Goal: Transaction & Acquisition: Book appointment/travel/reservation

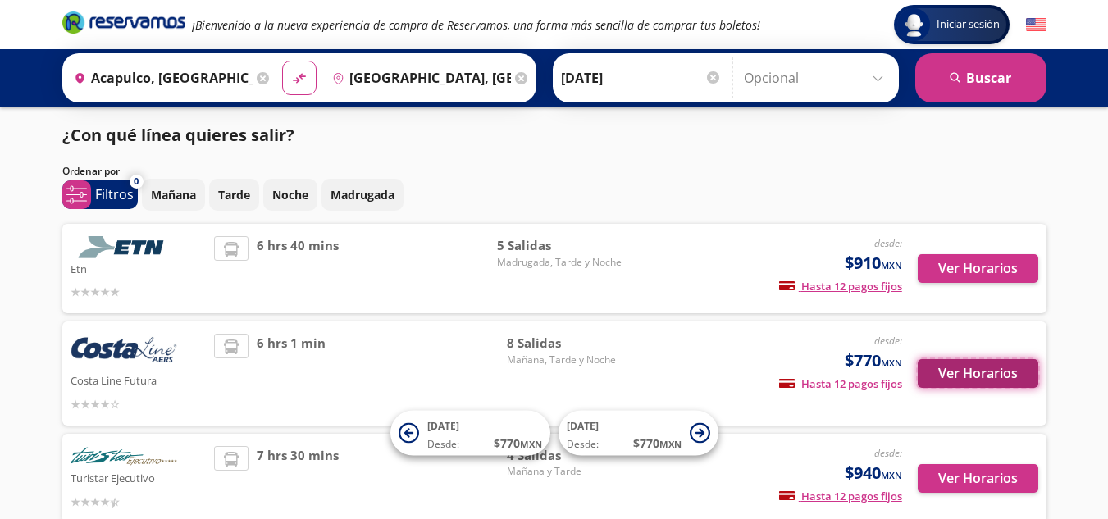
click at [943, 373] on button "Ver Horarios" at bounding box center [978, 373] width 121 height 29
click at [963, 371] on button "Ver Horarios" at bounding box center [978, 373] width 121 height 29
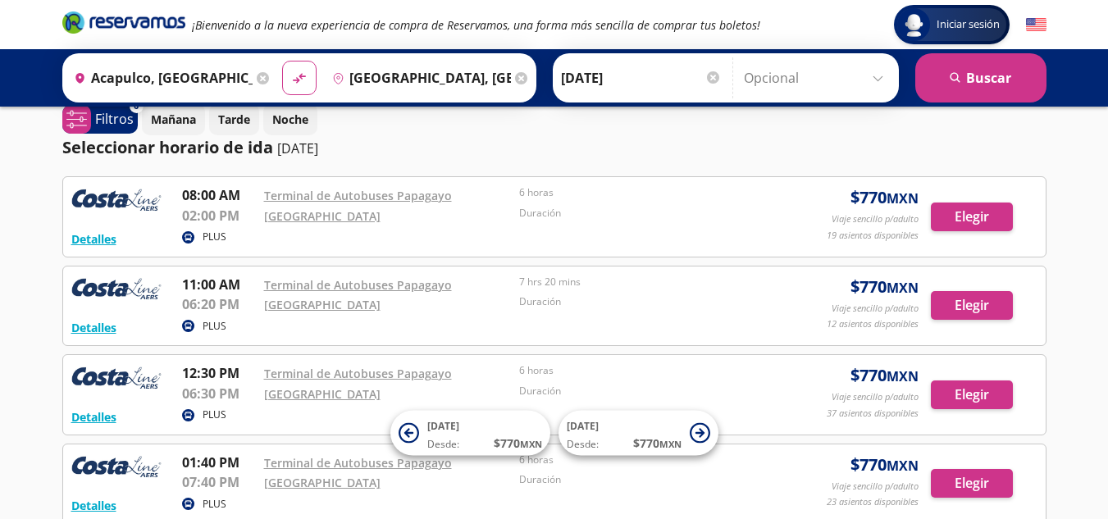
scroll to position [17, 0]
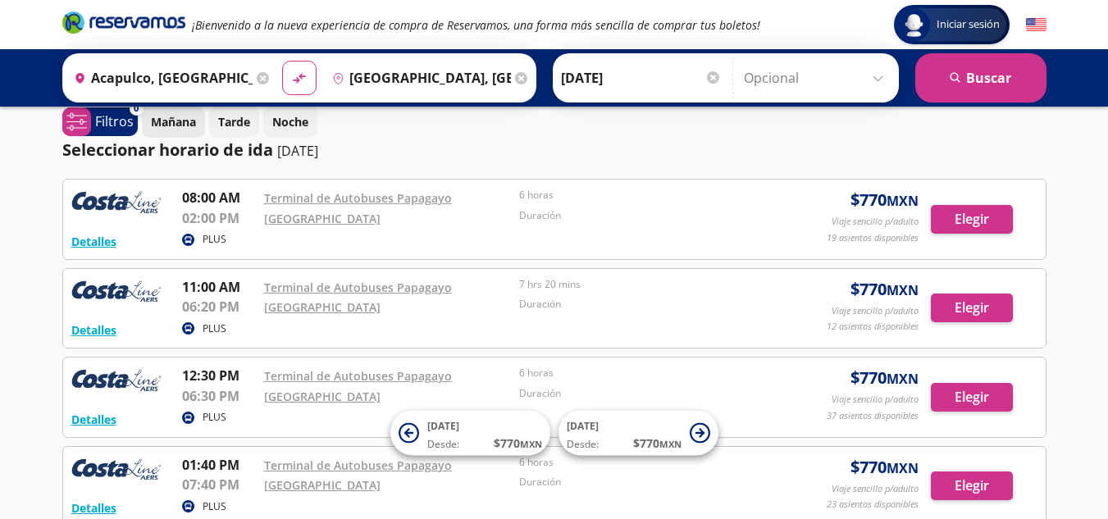
click at [172, 118] on p "Mañana" at bounding box center [173, 121] width 45 height 17
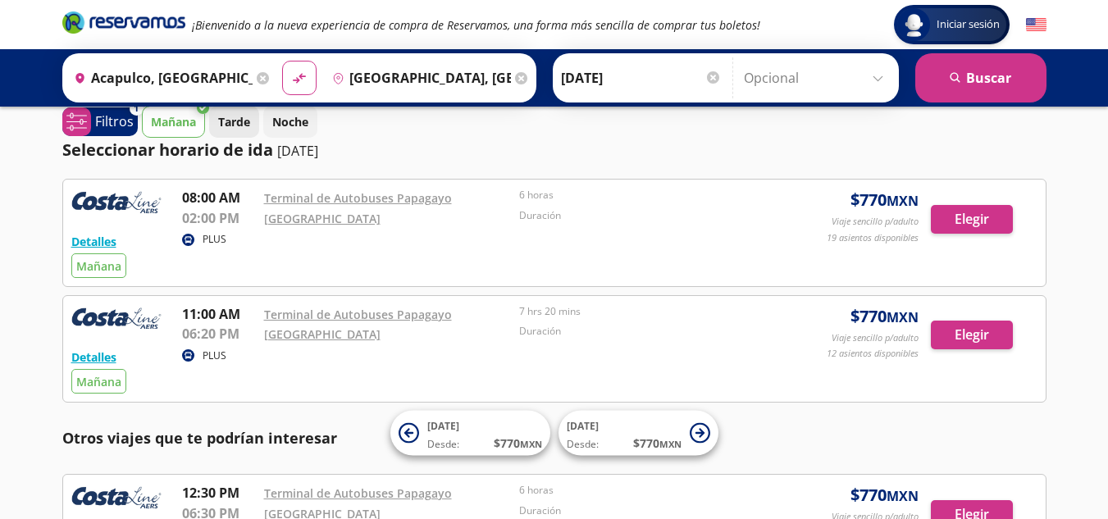
click at [229, 119] on p "Tarde" at bounding box center [234, 121] width 32 height 17
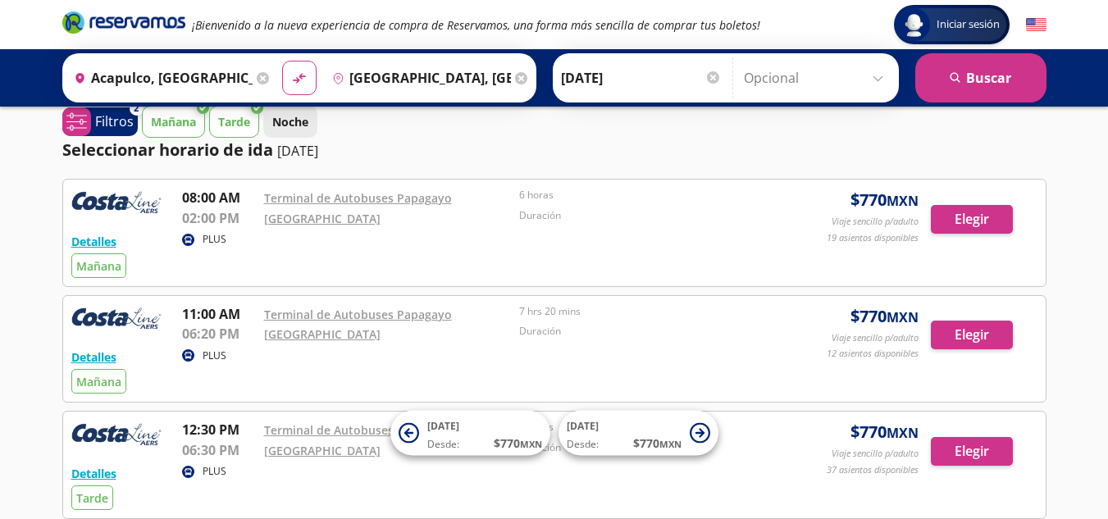
click at [268, 119] on button "Noche" at bounding box center [290, 122] width 54 height 32
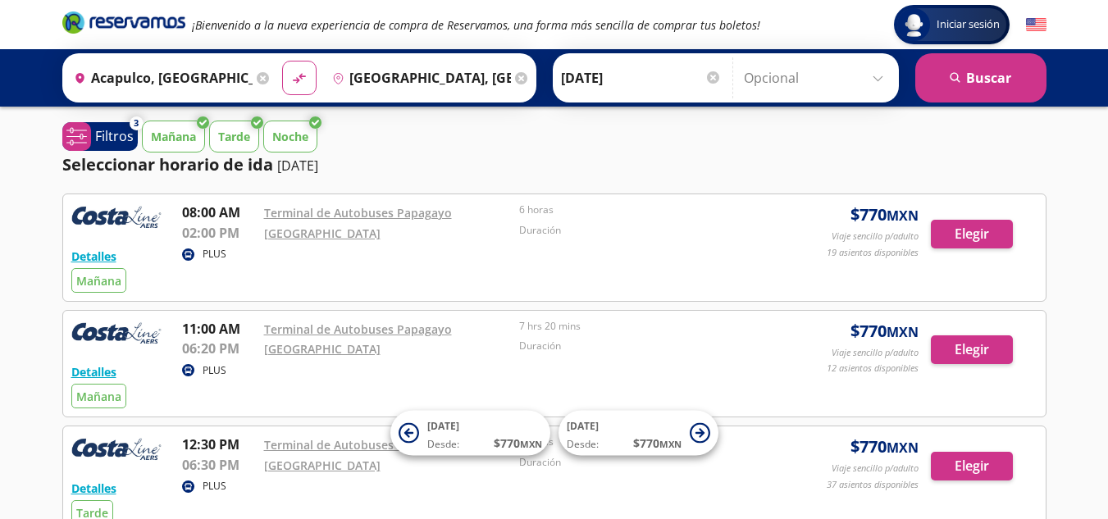
scroll to position [0, 0]
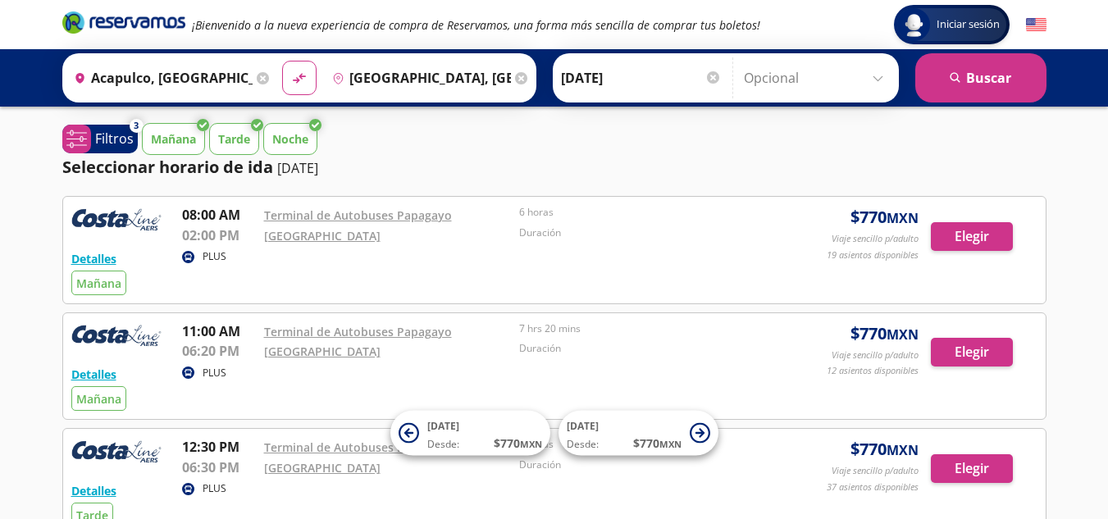
click at [686, 75] on input "[DATE]" at bounding box center [641, 77] width 161 height 41
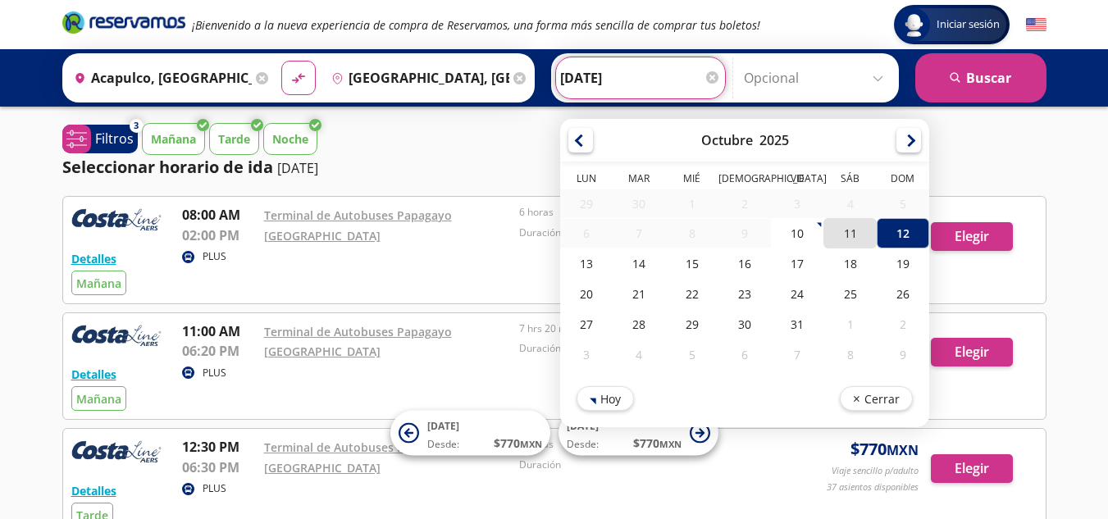
click at [842, 229] on div "11" at bounding box center [850, 233] width 52 height 30
type input "[DATE]"
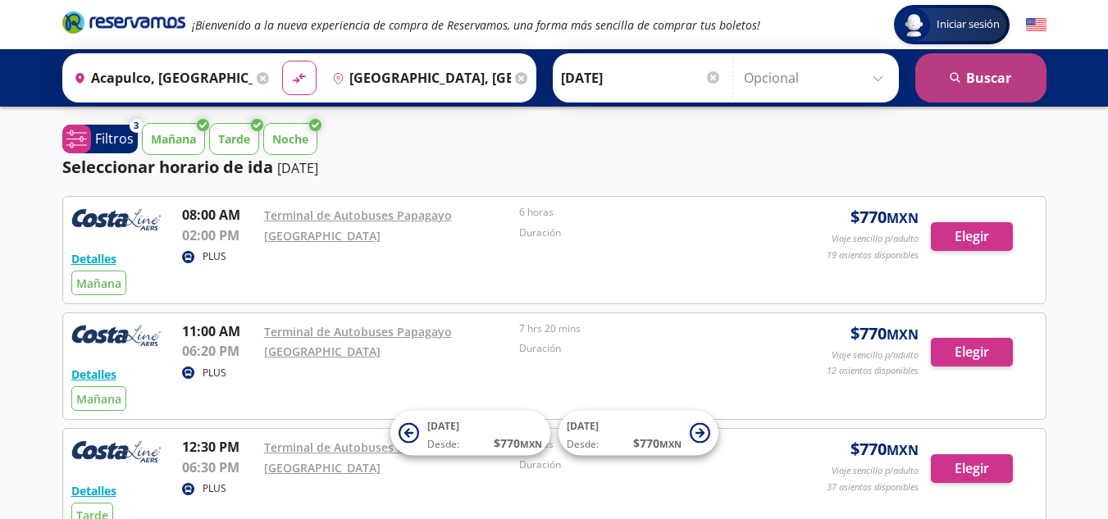
click at [982, 63] on button "search [GEOGRAPHIC_DATA]" at bounding box center [980, 77] width 131 height 49
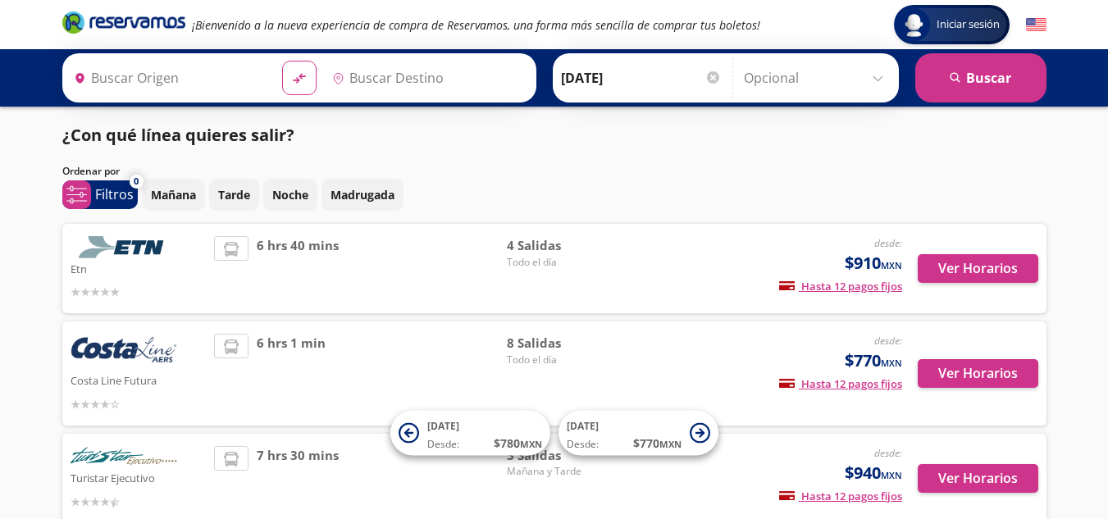
type input "[GEOGRAPHIC_DATA], [GEOGRAPHIC_DATA]"
type input "Acapulco, [GEOGRAPHIC_DATA]"
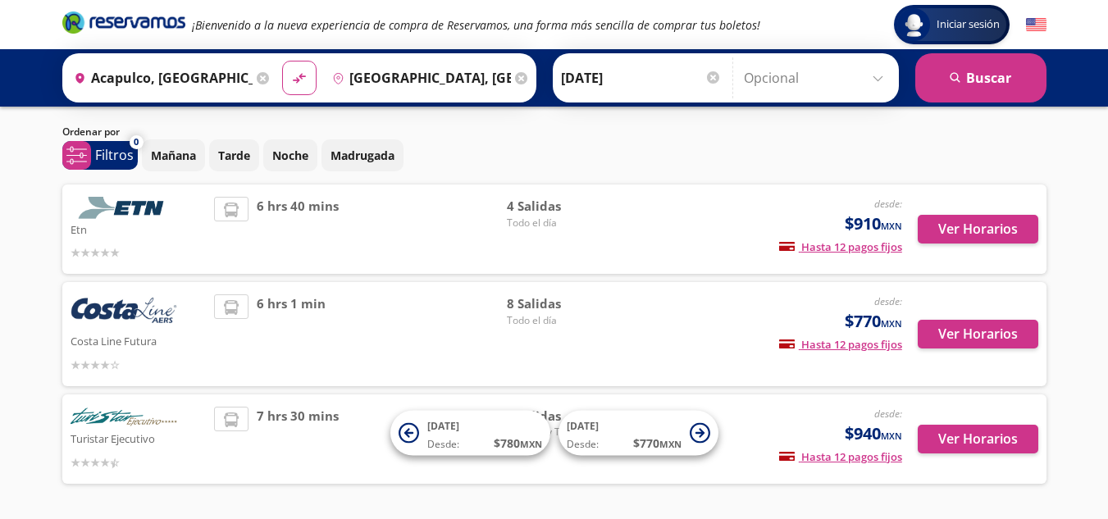
scroll to position [39, 0]
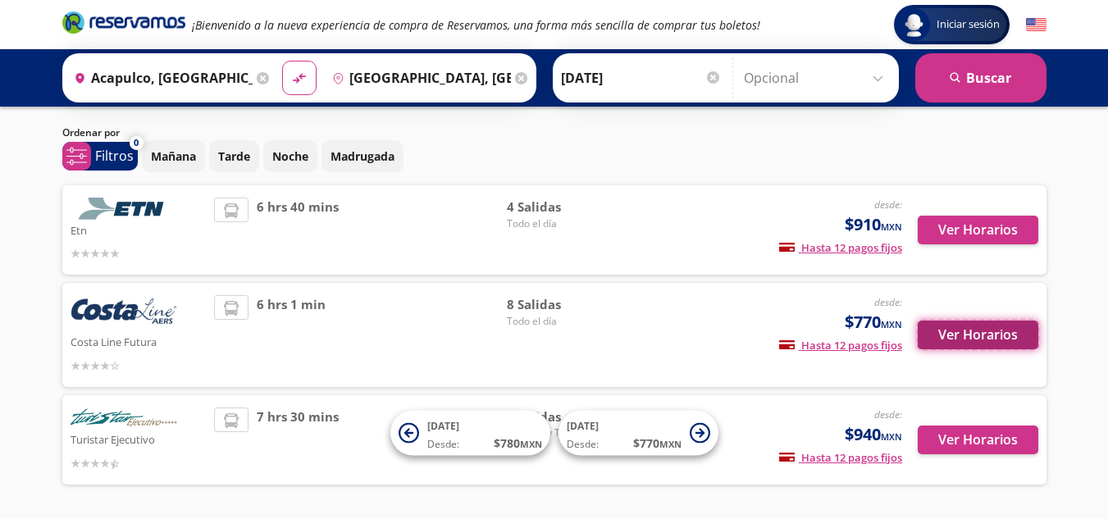
click at [936, 331] on button "Ver Horarios" at bounding box center [978, 335] width 121 height 29
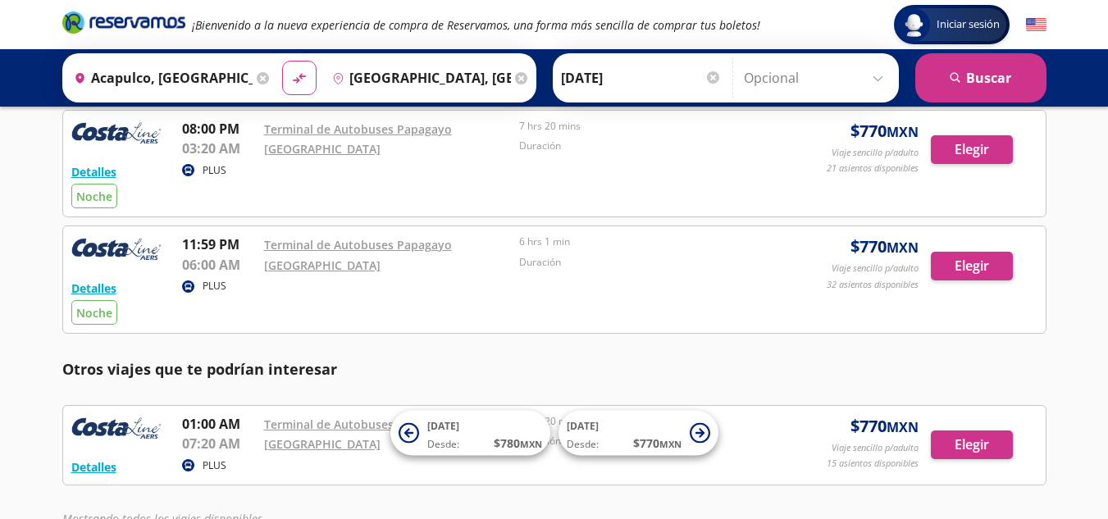
scroll to position [665, 0]
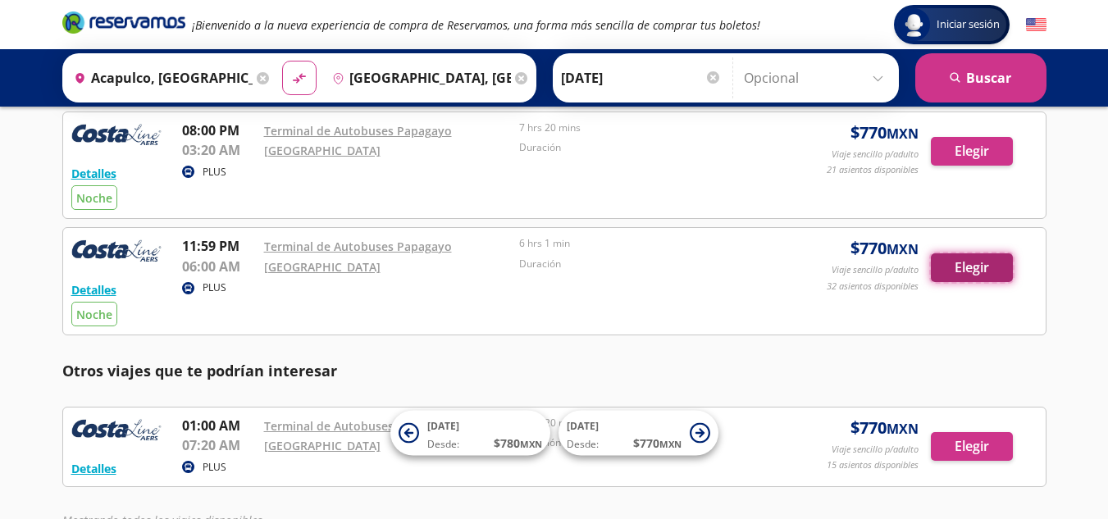
click at [980, 271] on button "Elegir" at bounding box center [972, 267] width 82 height 29
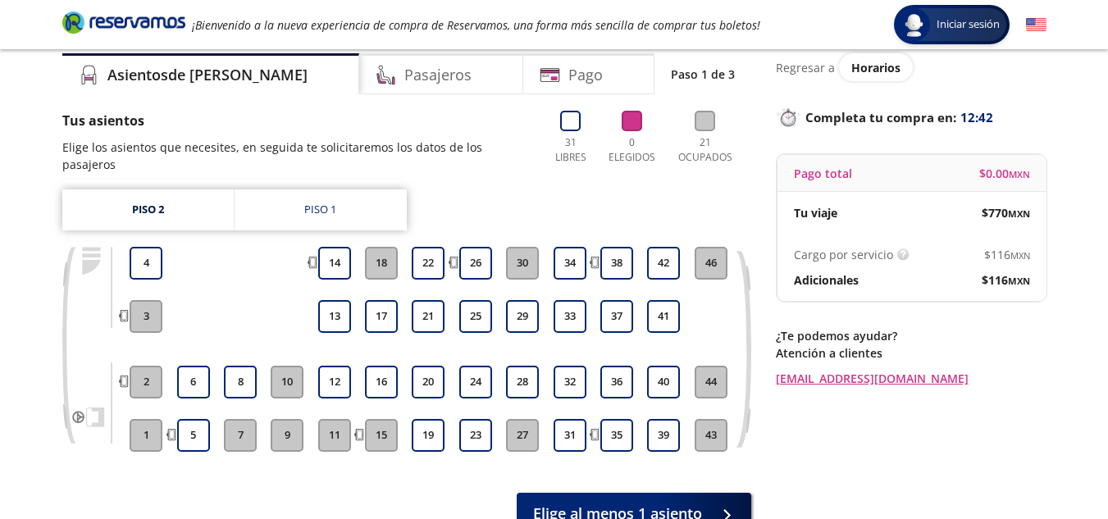
scroll to position [89, 0]
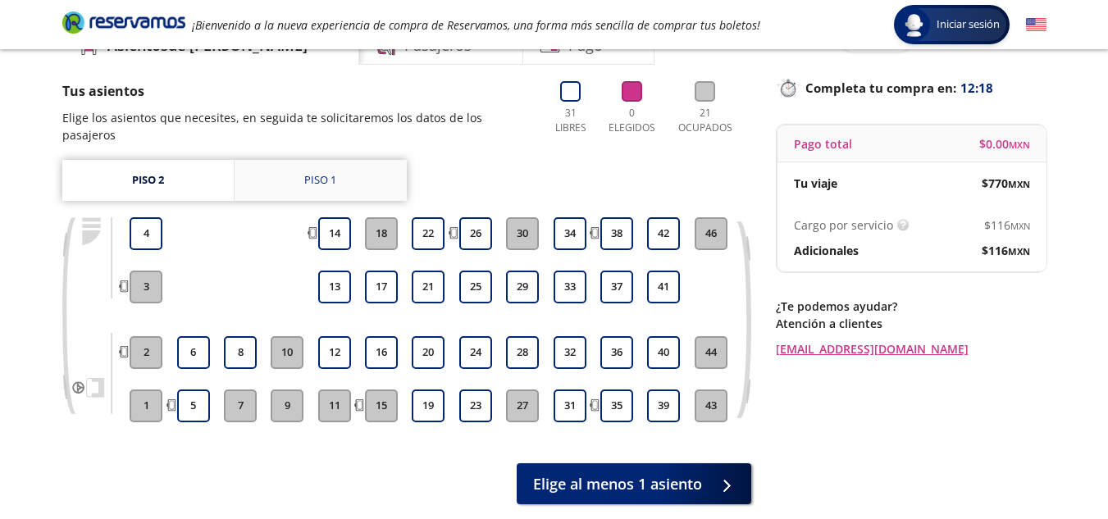
click at [292, 164] on link "Piso 1" at bounding box center [321, 180] width 172 height 41
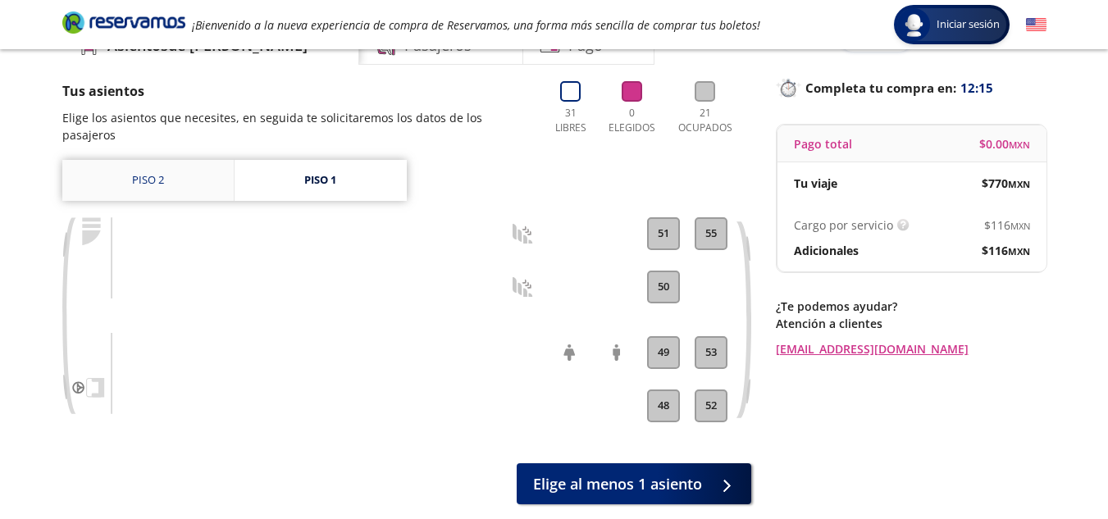
click at [206, 160] on link "Piso 2" at bounding box center [147, 180] width 171 height 41
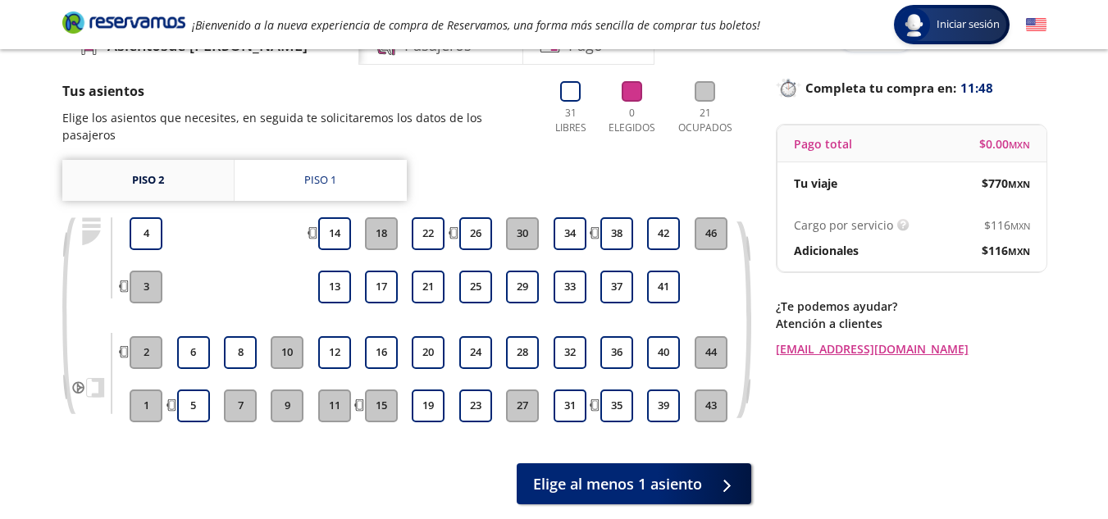
click at [194, 160] on link "Piso 2" at bounding box center [147, 180] width 171 height 41
click at [281, 167] on link "Piso 1" at bounding box center [321, 180] width 172 height 41
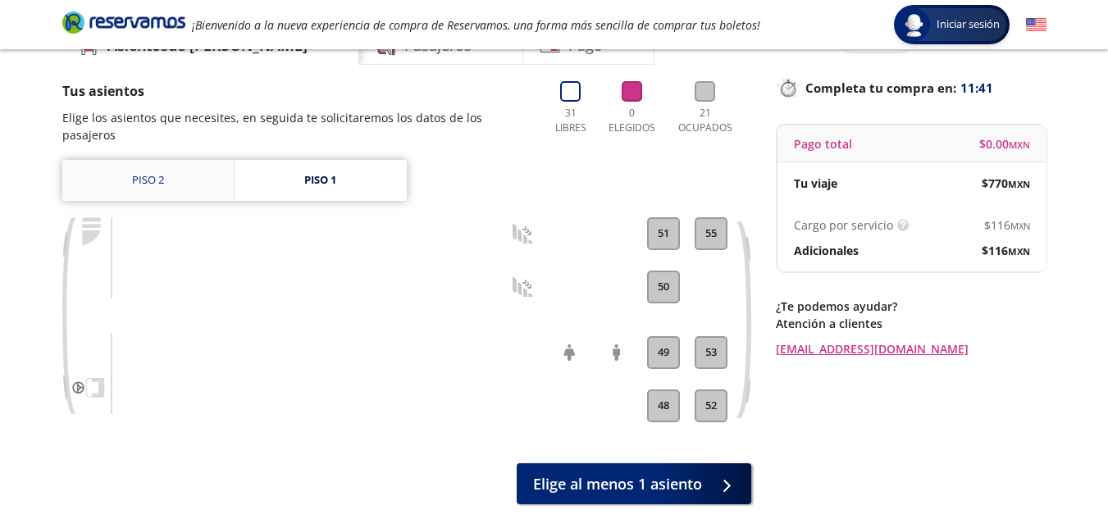
click at [172, 160] on link "Piso 2" at bounding box center [147, 180] width 171 height 41
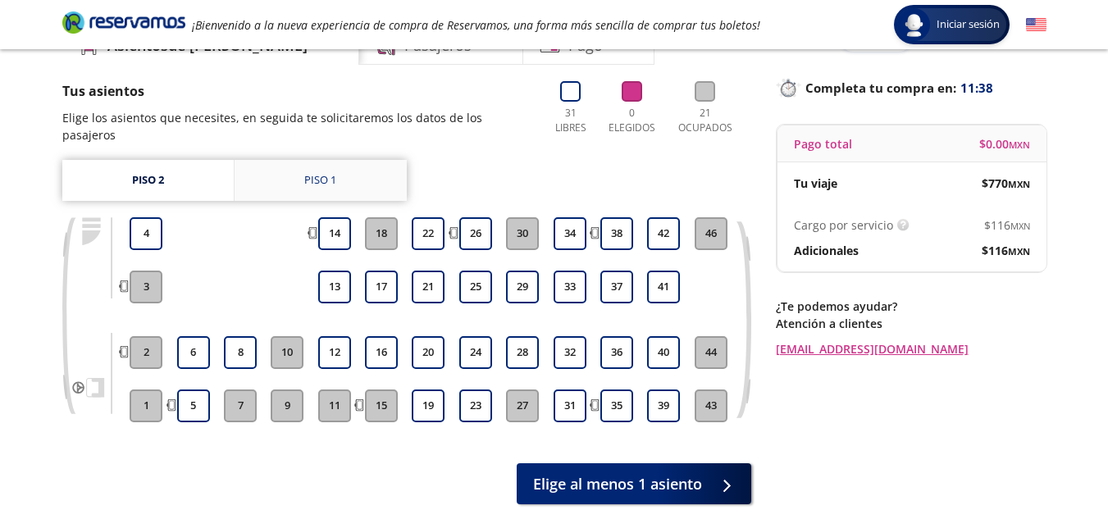
click at [271, 167] on link "Piso 1" at bounding box center [321, 180] width 172 height 41
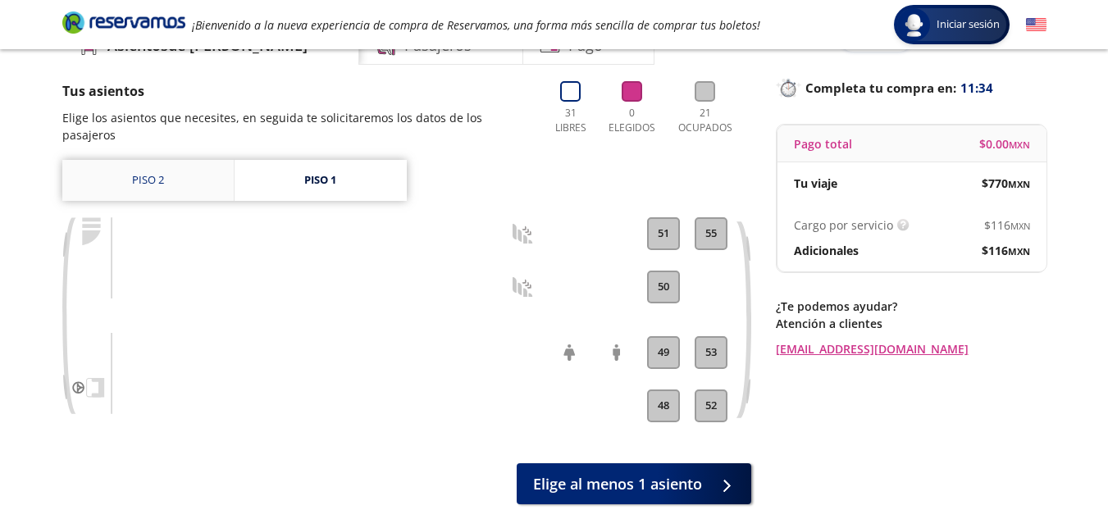
click at [186, 160] on link "Piso 2" at bounding box center [147, 180] width 171 height 41
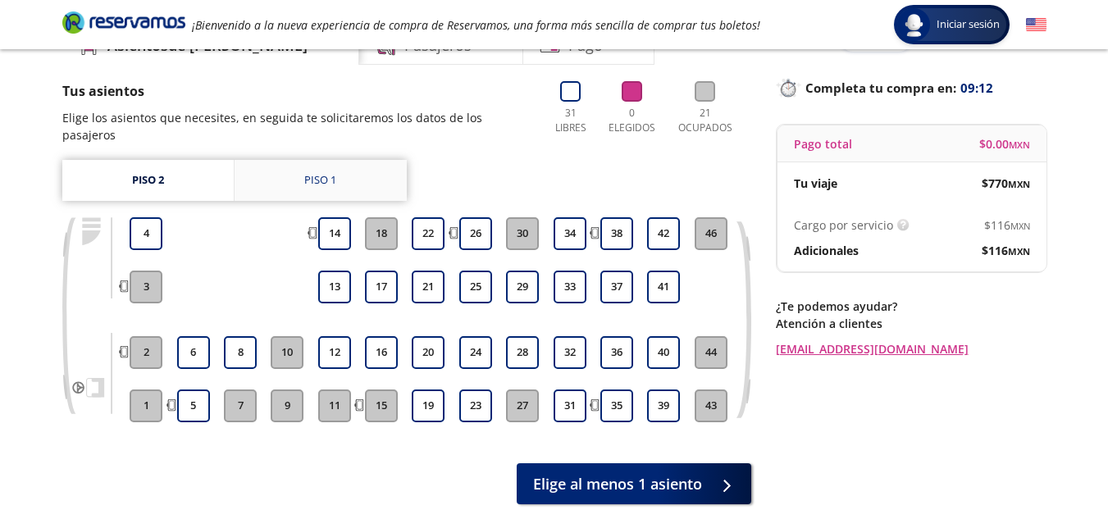
click at [371, 162] on link "Piso 1" at bounding box center [321, 180] width 172 height 41
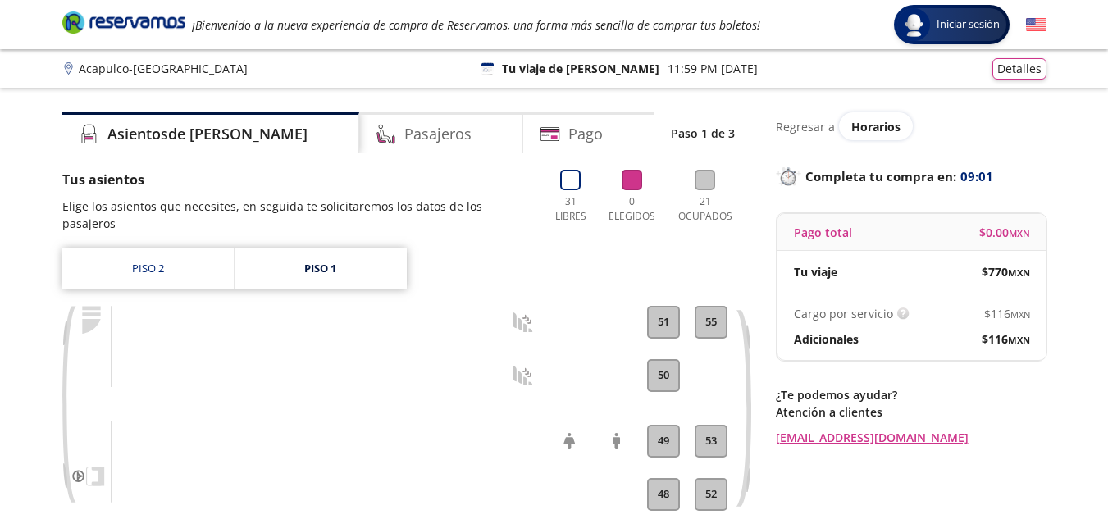
scroll to position [89, 0]
